Goal: Check status

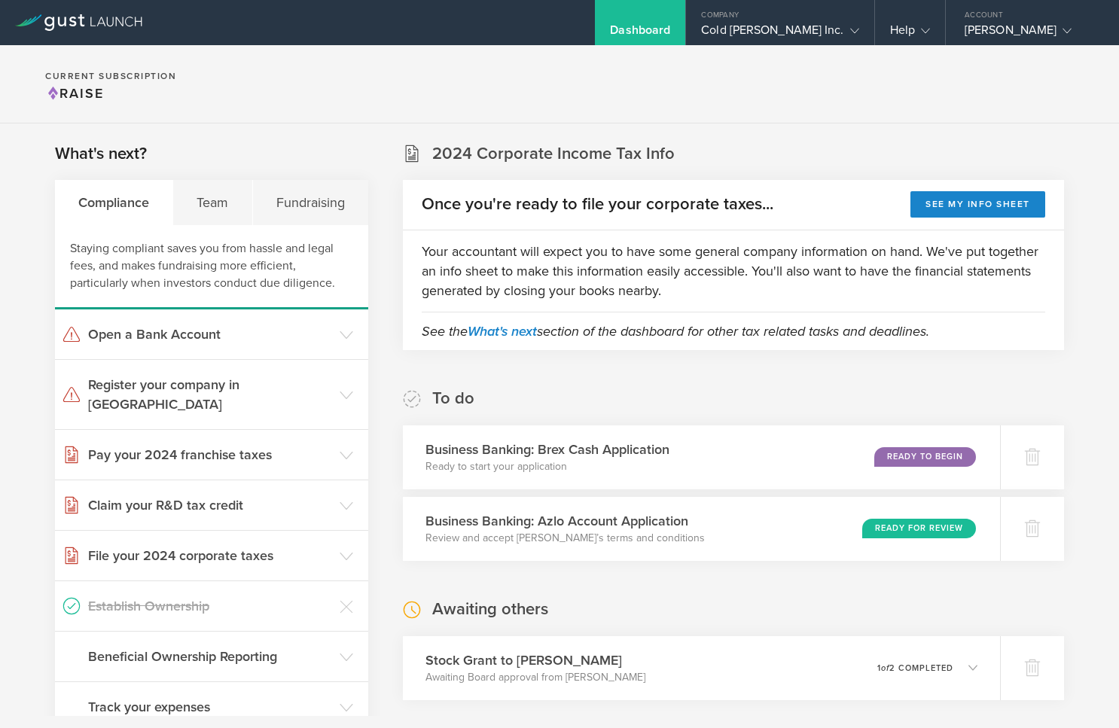
scroll to position [527, 0]
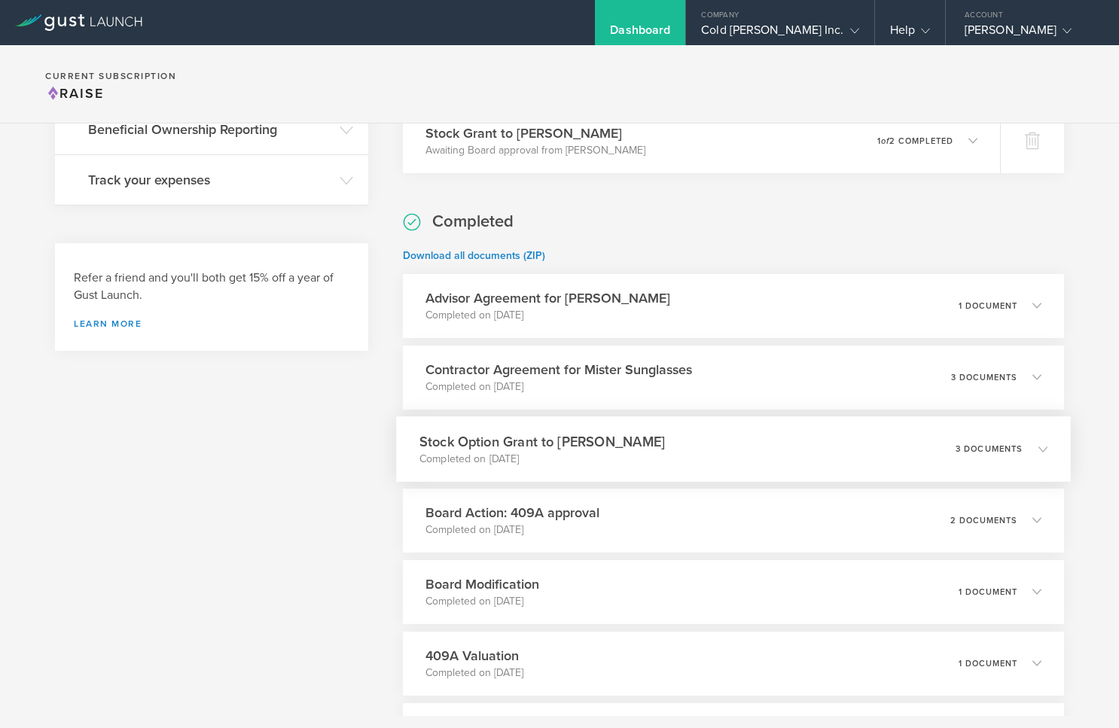
click at [703, 452] on div "Stock Option Grant to Sarah Doe Completed on Aug 7, 2020 3 documents" at bounding box center [733, 449] width 675 height 66
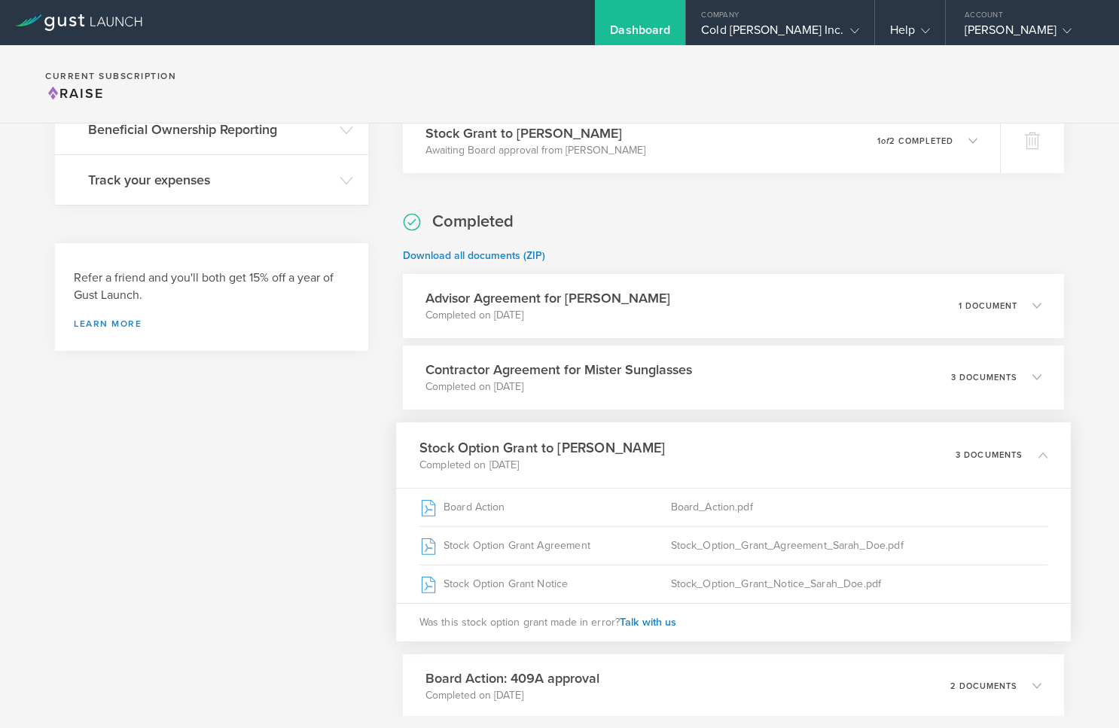
click at [703, 452] on div "Stock Option Grant to Sarah Doe Completed on Aug 7, 2020 3 documents" at bounding box center [733, 456] width 675 height 66
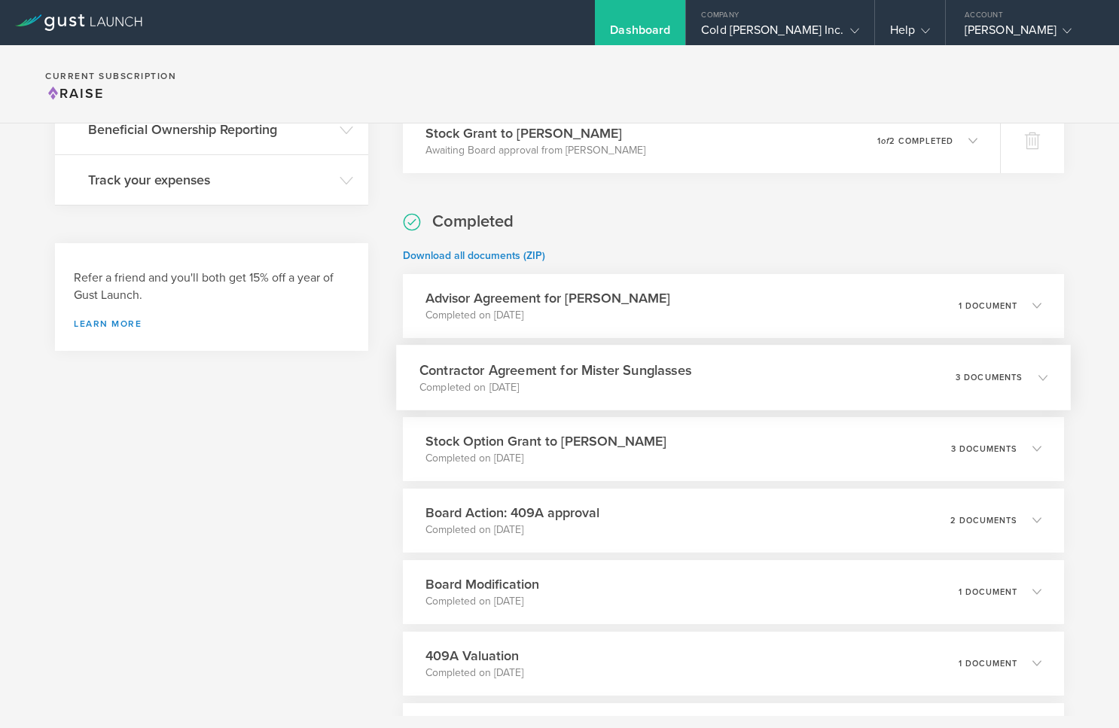
click at [803, 362] on div "Contractor Agreement for Mister Sunglasses Completed on Jun 24, 2025 3 documents" at bounding box center [733, 378] width 675 height 66
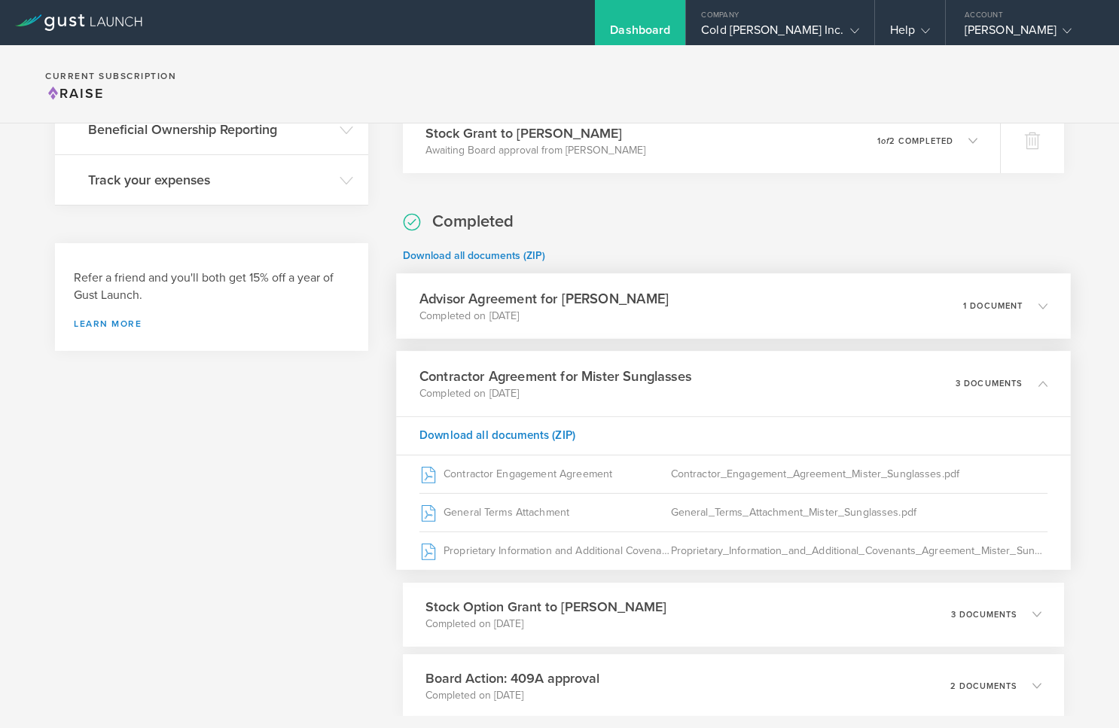
click at [830, 294] on div "Advisor Agreement for Jordan Revon Completed on Jul 24, 2025 1 document" at bounding box center [733, 306] width 675 height 66
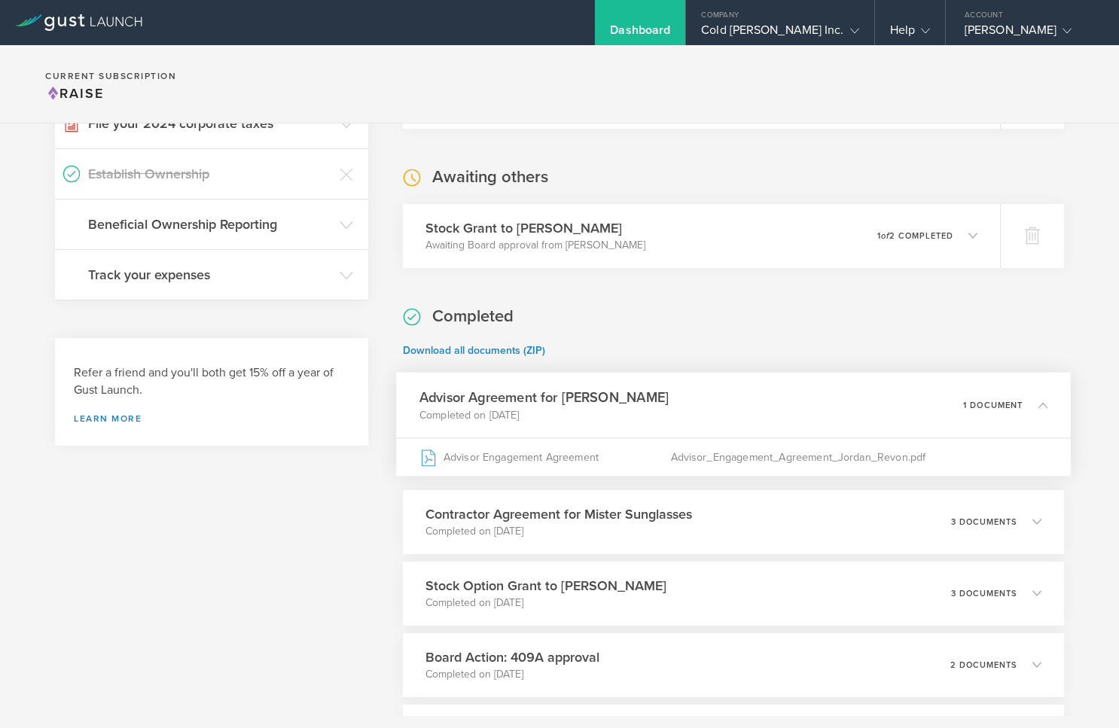
scroll to position [226, 0]
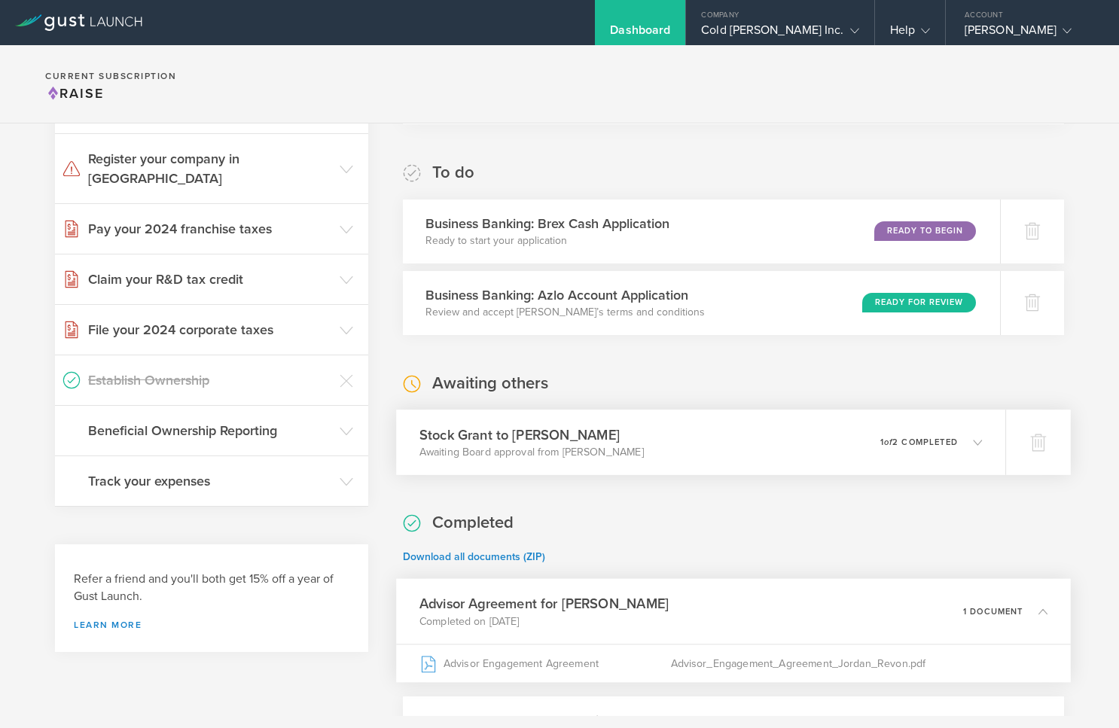
click at [740, 440] on div "Stock Grant to Jordan Revon Awaiting Board approval from Pete Doe 0 undeliverab…" at bounding box center [700, 443] width 609 height 66
